Goal: Task Accomplishment & Management: Manage account settings

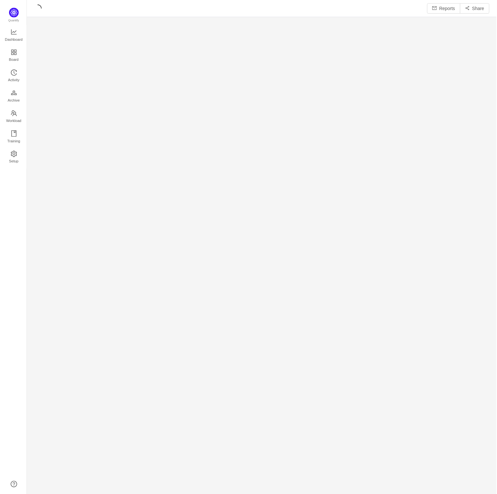
scroll to position [488, 459]
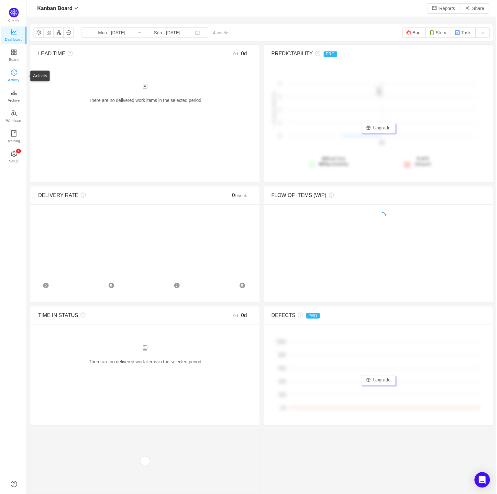
scroll to position [7, 7]
click at [11, 11] on img at bounding box center [13, 13] width 10 height 10
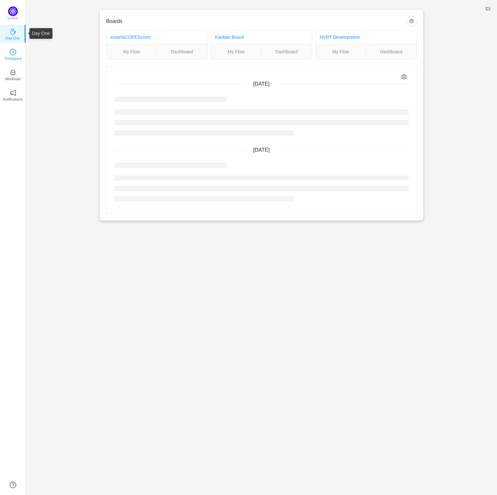
click at [16, 52] on link "TimeSpent" at bounding box center [13, 54] width 6 height 6
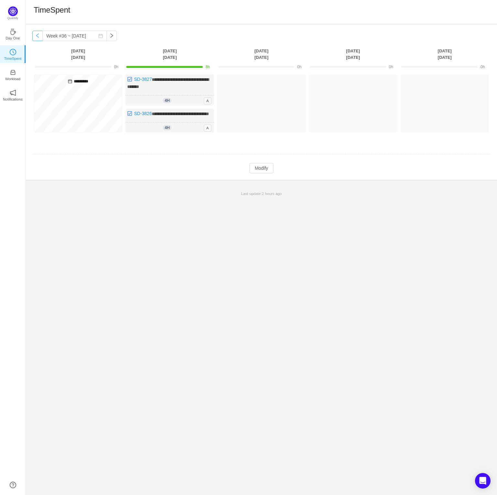
click at [36, 36] on button "button" at bounding box center [37, 36] width 10 height 10
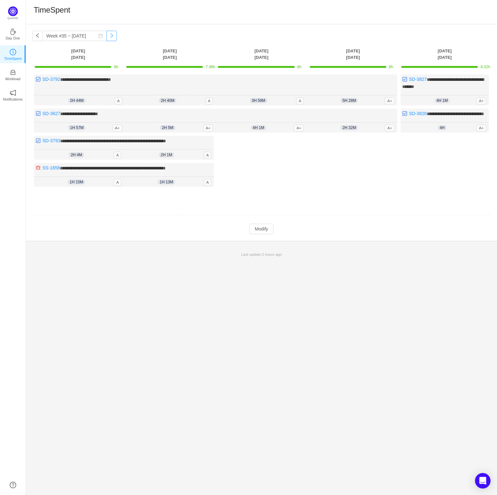
click at [115, 36] on button "button" at bounding box center [111, 36] width 10 height 10
type input "Week #36 ~ Sep 01"
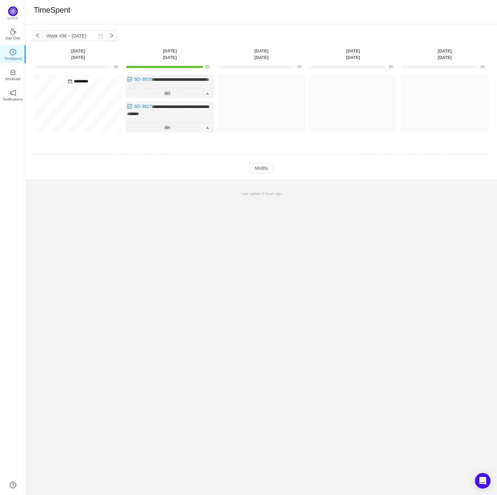
click at [168, 190] on footer "Last update: 2 hours ago" at bounding box center [261, 190] width 471 height 20
click at [263, 173] on button "Modify" at bounding box center [261, 168] width 24 height 10
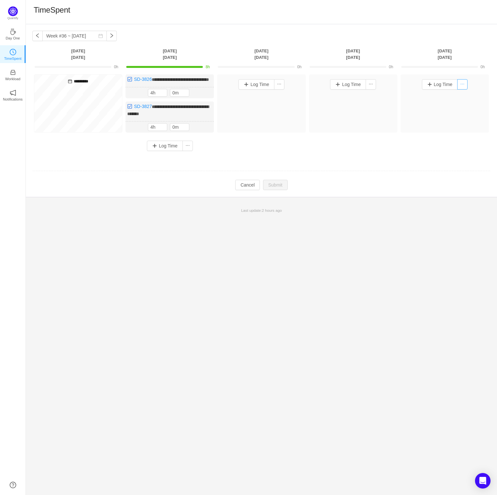
click at [466, 85] on button "button" at bounding box center [462, 84] width 10 height 10
click at [452, 107] on li "Log Time Off" at bounding box center [447, 107] width 40 height 10
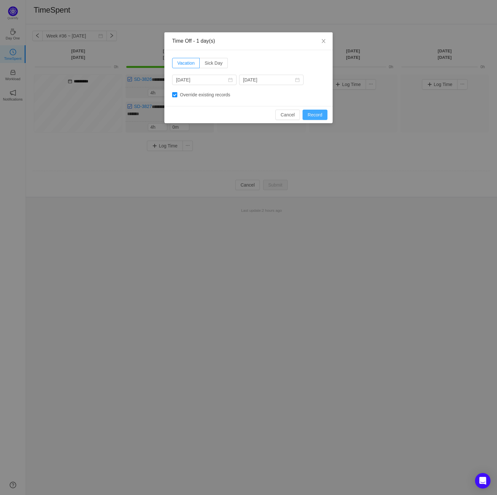
click at [315, 113] on button "Record" at bounding box center [314, 115] width 25 height 10
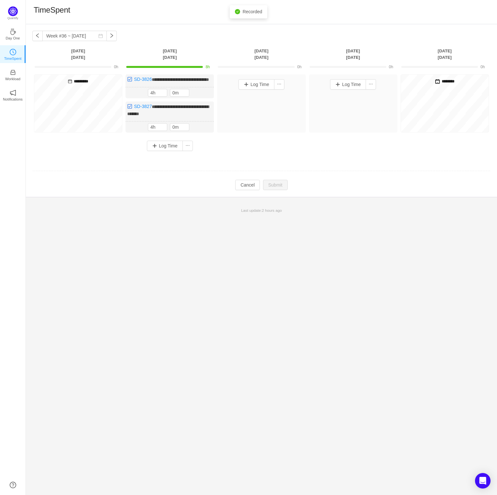
click at [268, 150] on div "**********" at bounding box center [261, 115] width 458 height 82
